Goal: Information Seeking & Learning: Understand process/instructions

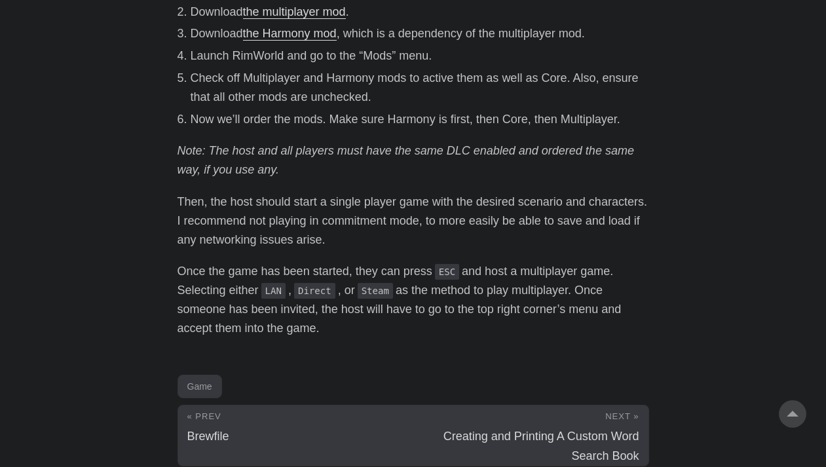
scroll to position [708, 0]
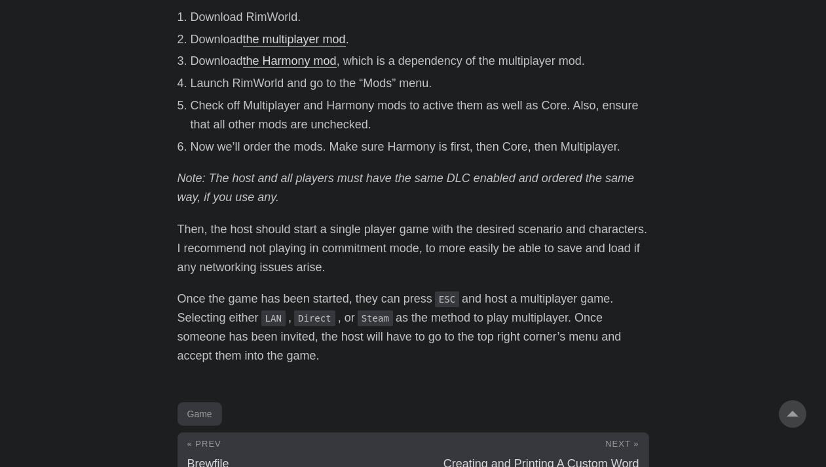
drag, startPoint x: 316, startPoint y: 143, endPoint x: 170, endPoint y: 176, distance: 149.1
click at [241, 140] on li "Now we’ll order the mods. Make sure Harmony is first, then Core, then Multiplay…" at bounding box center [420, 147] width 459 height 19
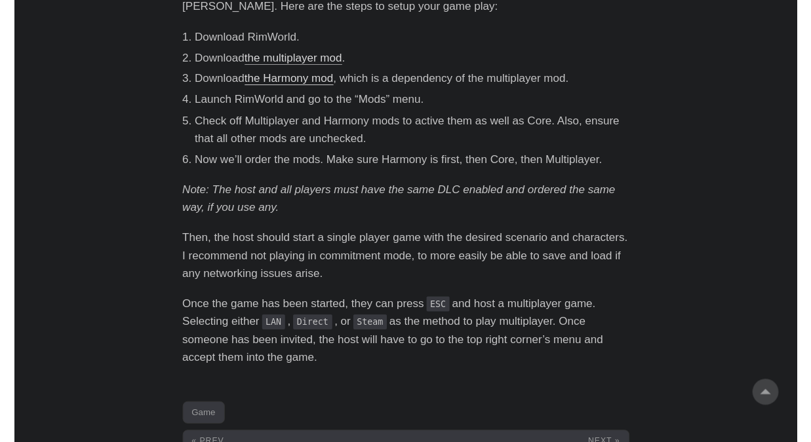
scroll to position [837, 0]
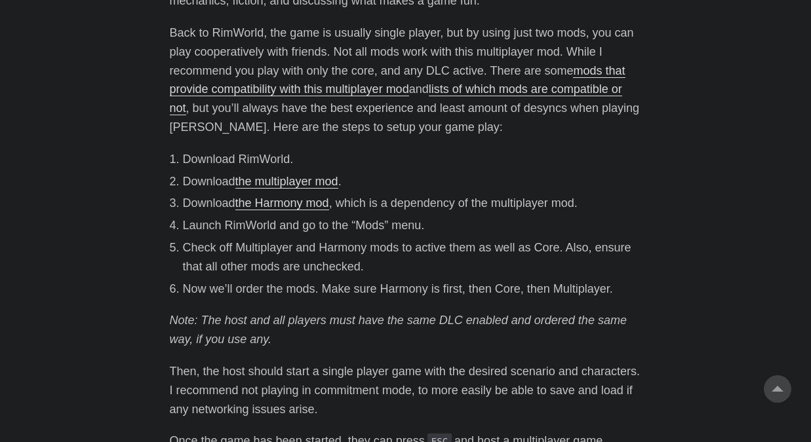
scroll to position [708, 0]
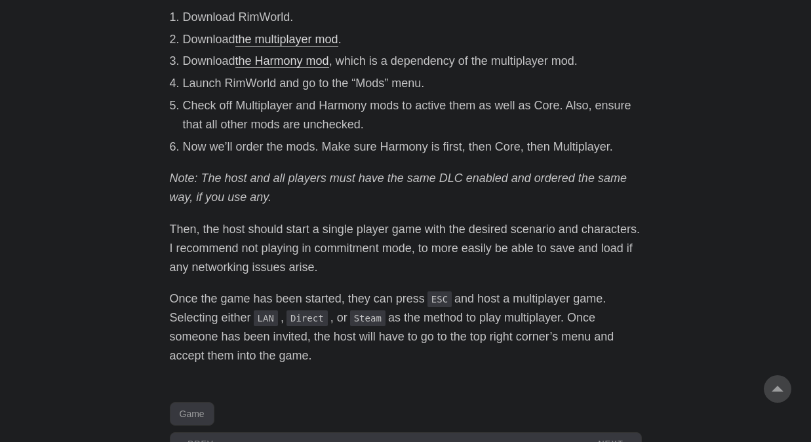
drag, startPoint x: 326, startPoint y: 195, endPoint x: 174, endPoint y: 199, distance: 152.7
drag, startPoint x: 159, startPoint y: 204, endPoint x: 451, endPoint y: 167, distance: 293.9
drag, startPoint x: 344, startPoint y: 196, endPoint x: 546, endPoint y: 178, distance: 203.3
drag, startPoint x: 525, startPoint y: 210, endPoint x: 176, endPoint y: 208, distance: 349.9
drag, startPoint x: 171, startPoint y: 208, endPoint x: 324, endPoint y: 202, distance: 153.4
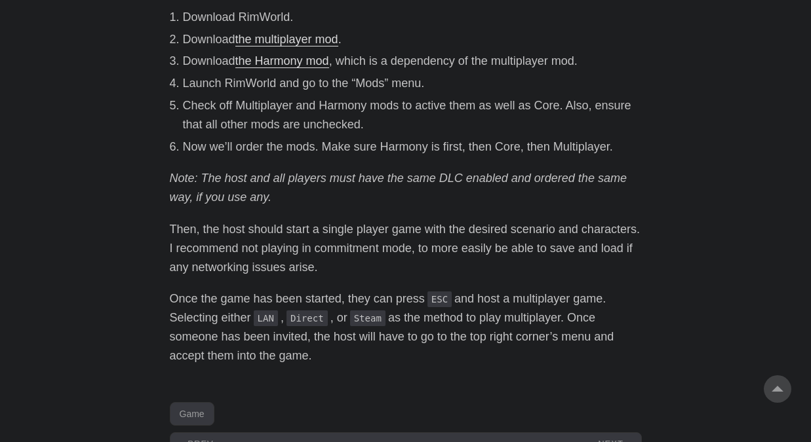
click at [324, 202] on div "RimWorld is one of my favorite games. Its an unforgiving colony simulating, bas…" at bounding box center [406, 50] width 472 height 629
drag, startPoint x: 324, startPoint y: 202, endPoint x: 143, endPoint y: 209, distance: 181.6
drag, startPoint x: 143, startPoint y: 209, endPoint x: 349, endPoint y: 199, distance: 206.0
drag, startPoint x: 613, startPoint y: 269, endPoint x: 565, endPoint y: 277, distance: 48.4
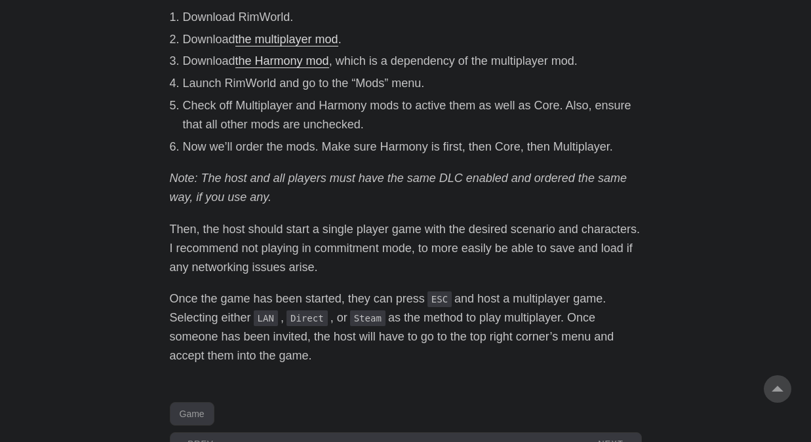
click at [565, 277] on p "Then, the host should start a single player game with the desired scenario and …" at bounding box center [406, 248] width 472 height 56
drag, startPoint x: 565, startPoint y: 277, endPoint x: 527, endPoint y: 283, distance: 38.6
click at [527, 283] on div "RimWorld is one of my favorite games. Its an unforgiving colony simulating, bas…" at bounding box center [406, 50] width 472 height 629
drag, startPoint x: 527, startPoint y: 283, endPoint x: 448, endPoint y: 280, distance: 80.0
click at [448, 280] on div "RimWorld is one of my favorite games. Its an unforgiving colony simulating, bas…" at bounding box center [406, 50] width 472 height 629
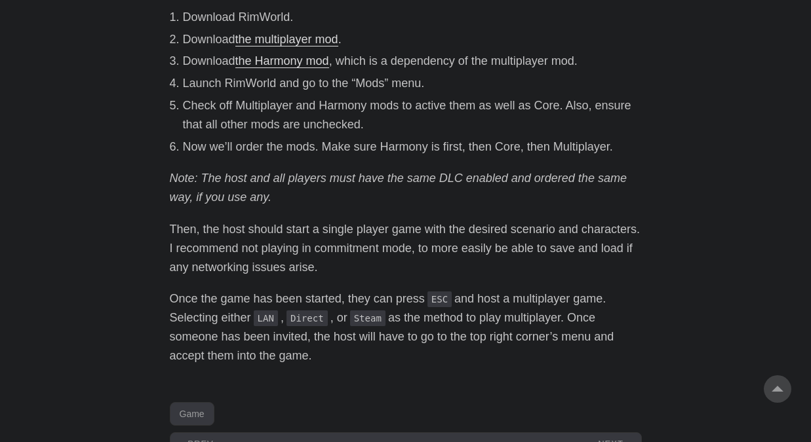
drag, startPoint x: 448, startPoint y: 280, endPoint x: 389, endPoint y: 279, distance: 59.0
click at [389, 279] on div "RimWorld is one of my favorite games. Its an unforgiving colony simulating, bas…" at bounding box center [406, 50] width 472 height 629
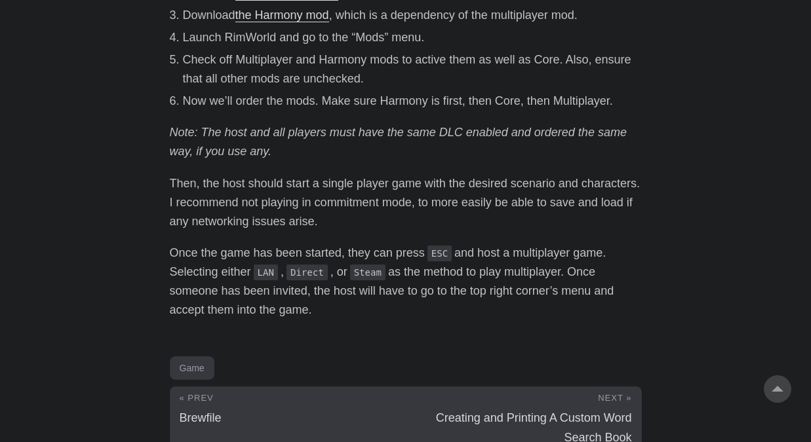
scroll to position [786, 0]
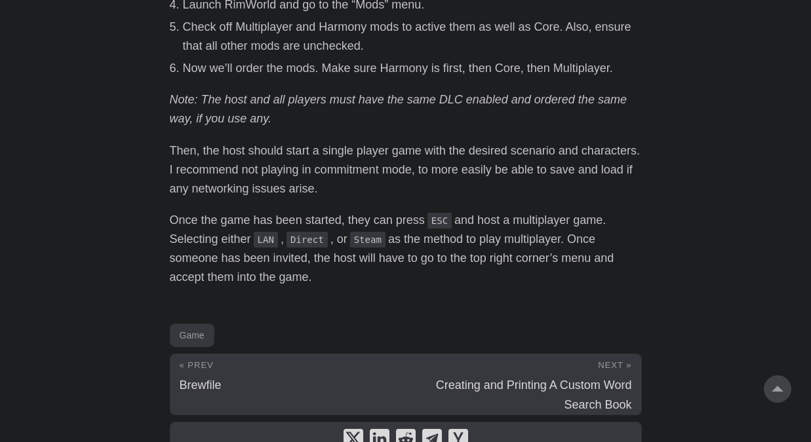
drag, startPoint x: 485, startPoint y: 277, endPoint x: 439, endPoint y: 279, distance: 45.9
click at [439, 279] on p "Once the game has been started, they can press ESC and host a multiplayer game.…" at bounding box center [406, 248] width 472 height 75
drag, startPoint x: 439, startPoint y: 279, endPoint x: 377, endPoint y: 284, distance: 61.8
click at [377, 284] on p "Once the game has been started, they can press ESC and host a multiplayer game.…" at bounding box center [406, 248] width 472 height 75
drag, startPoint x: 377, startPoint y: 284, endPoint x: 102, endPoint y: 291, distance: 275.9
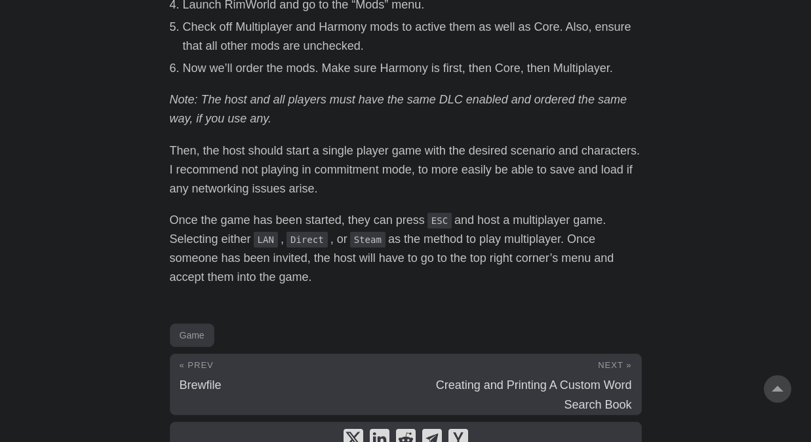
drag, startPoint x: 129, startPoint y: 299, endPoint x: 426, endPoint y: 309, distance: 297.0
drag, startPoint x: 305, startPoint y: 304, endPoint x: 284, endPoint y: 303, distance: 21.0
drag, startPoint x: 470, startPoint y: 306, endPoint x: 404, endPoint y: 305, distance: 66.2
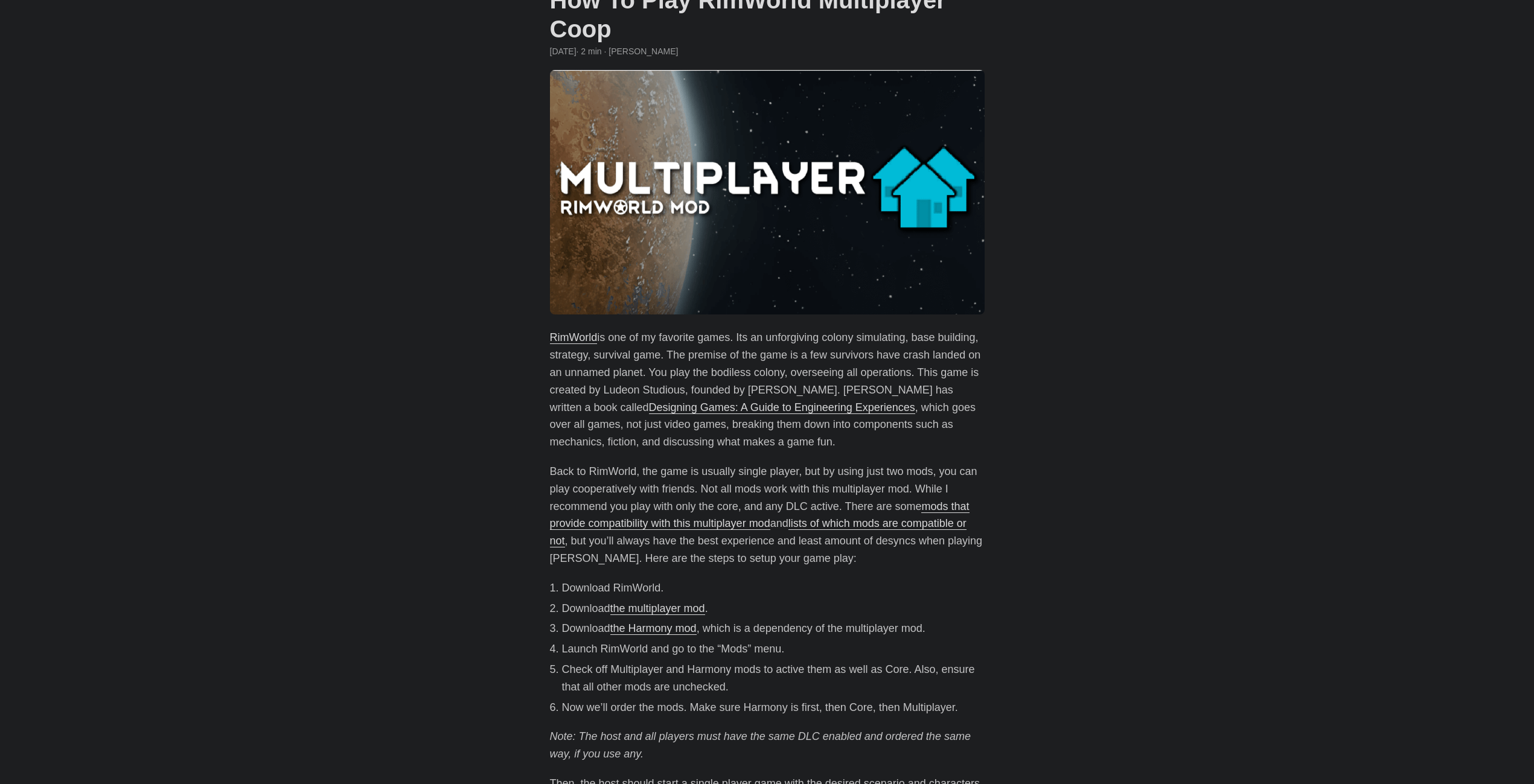
scroll to position [0, 0]
